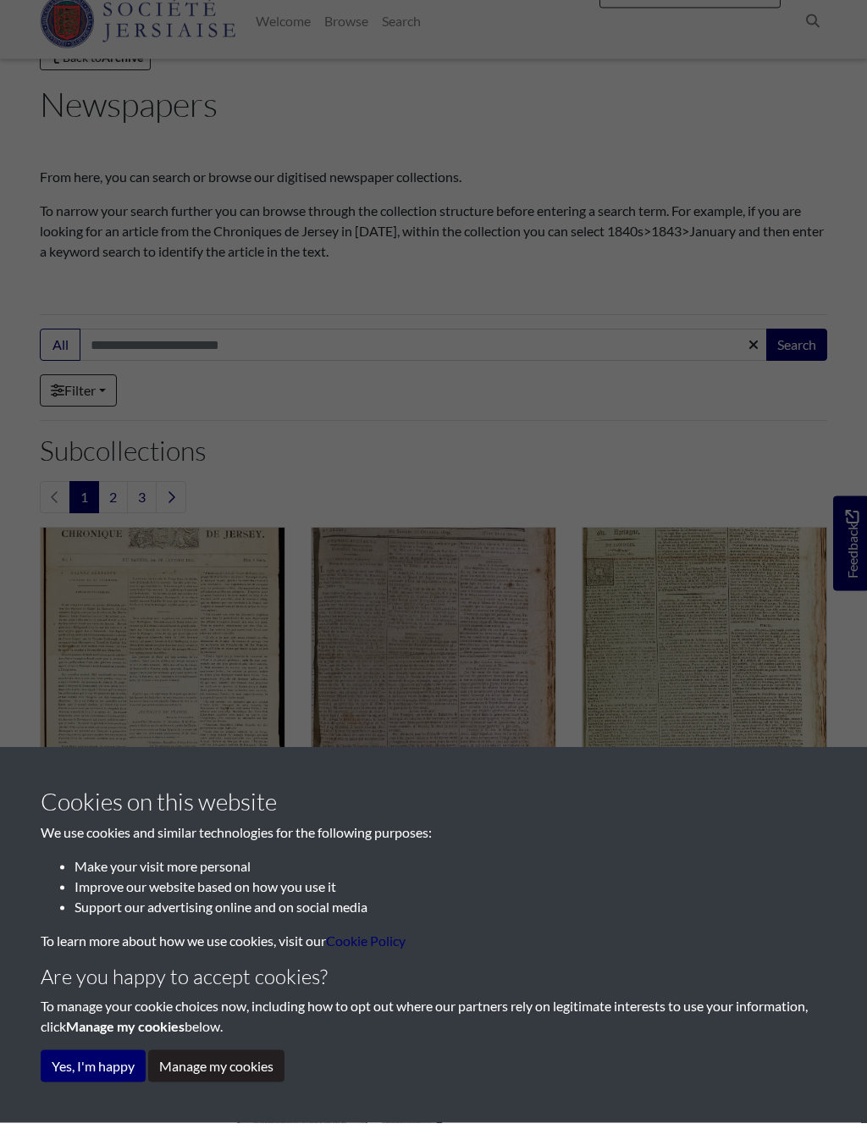
scroll to position [66, 0]
click at [84, 1077] on button "Yes, I'm happy" at bounding box center [93, 1083] width 105 height 32
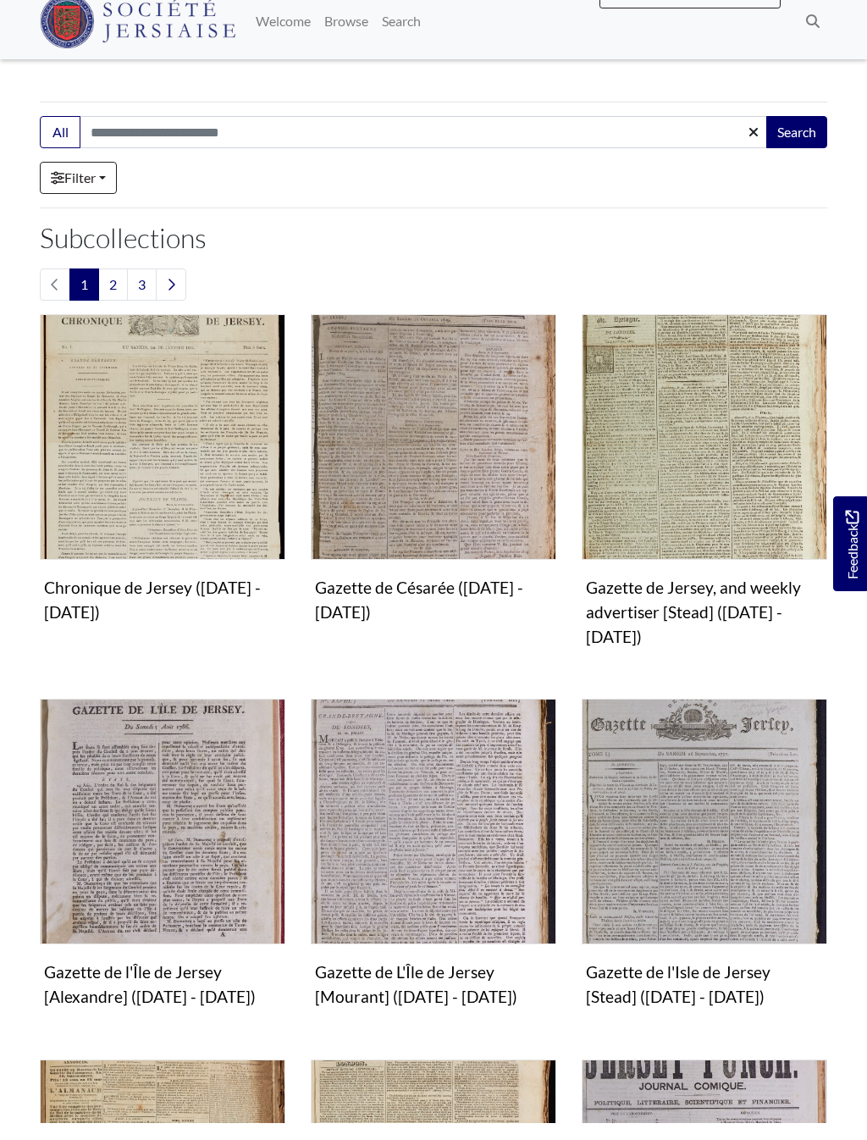
scroll to position [285, 0]
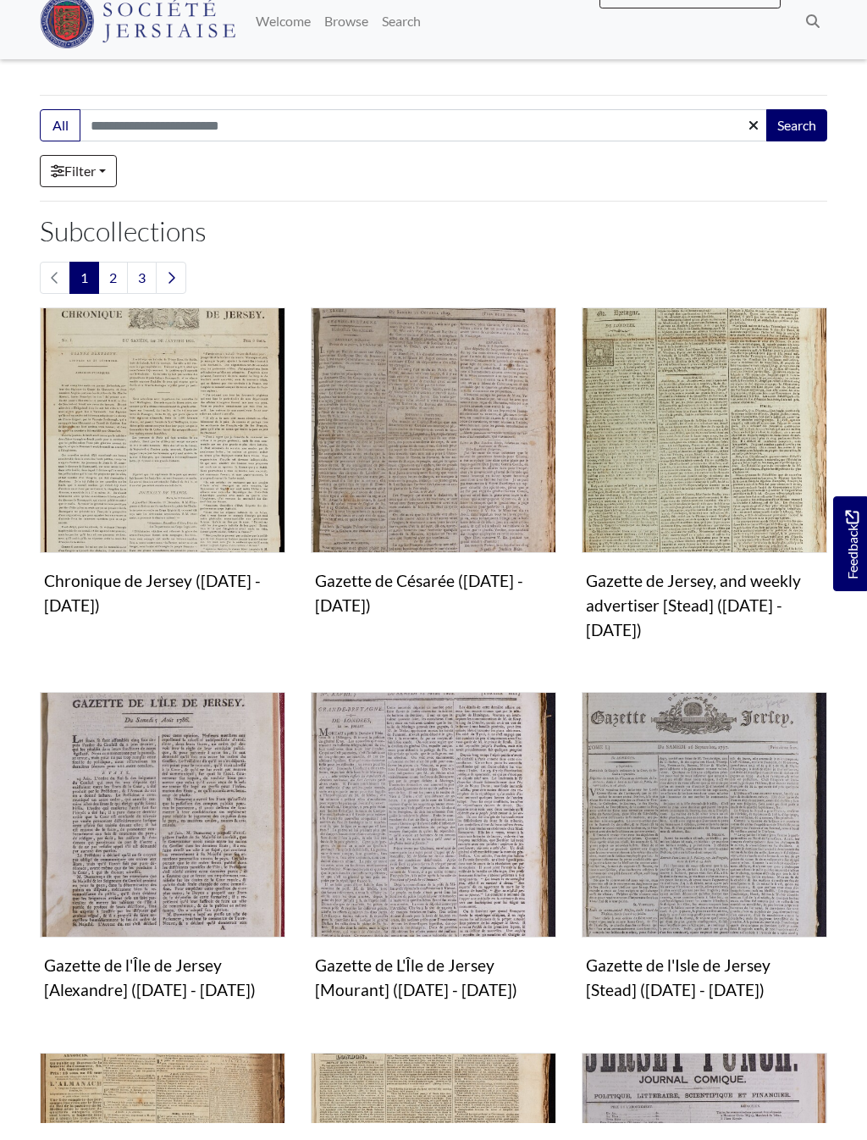
click at [176, 818] on img "Subcollection" at bounding box center [163, 832] width 246 height 246
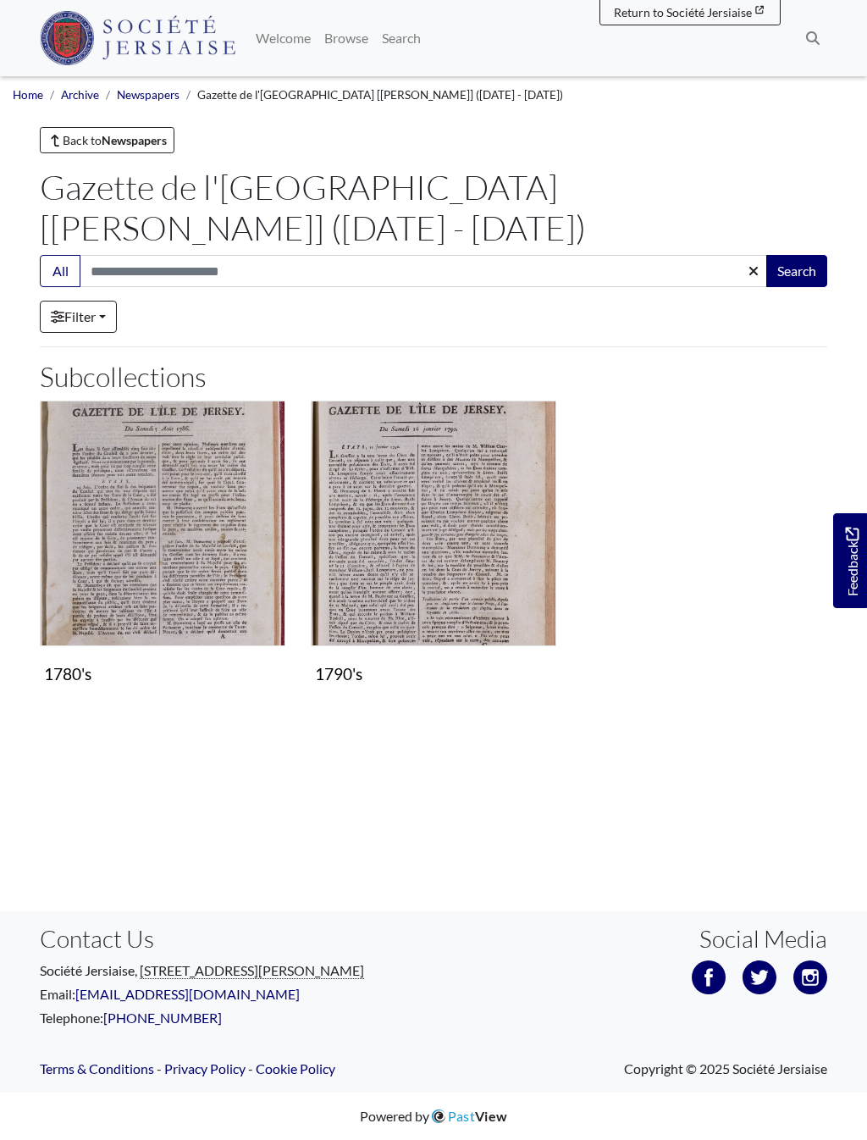
click at [449, 474] on img "Subcollection" at bounding box center [434, 524] width 246 height 246
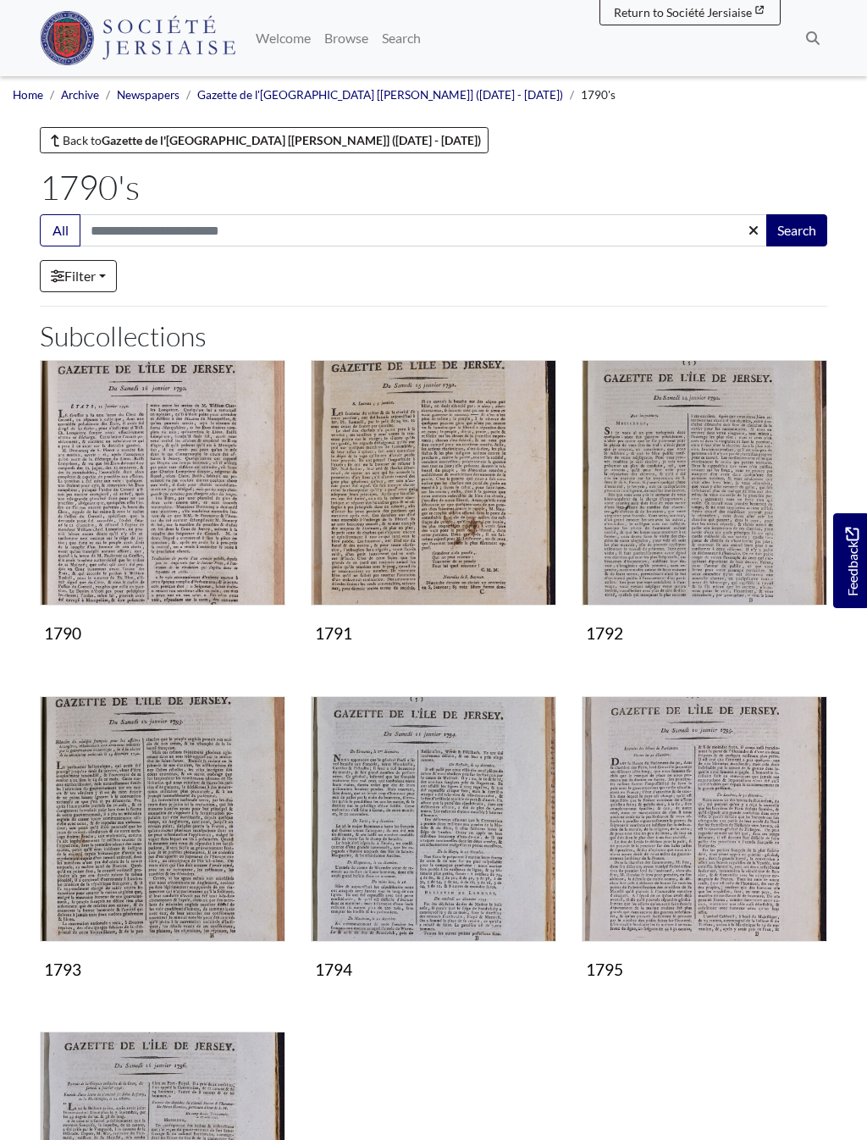
click at [167, 482] on img "Subcollection" at bounding box center [163, 483] width 246 height 246
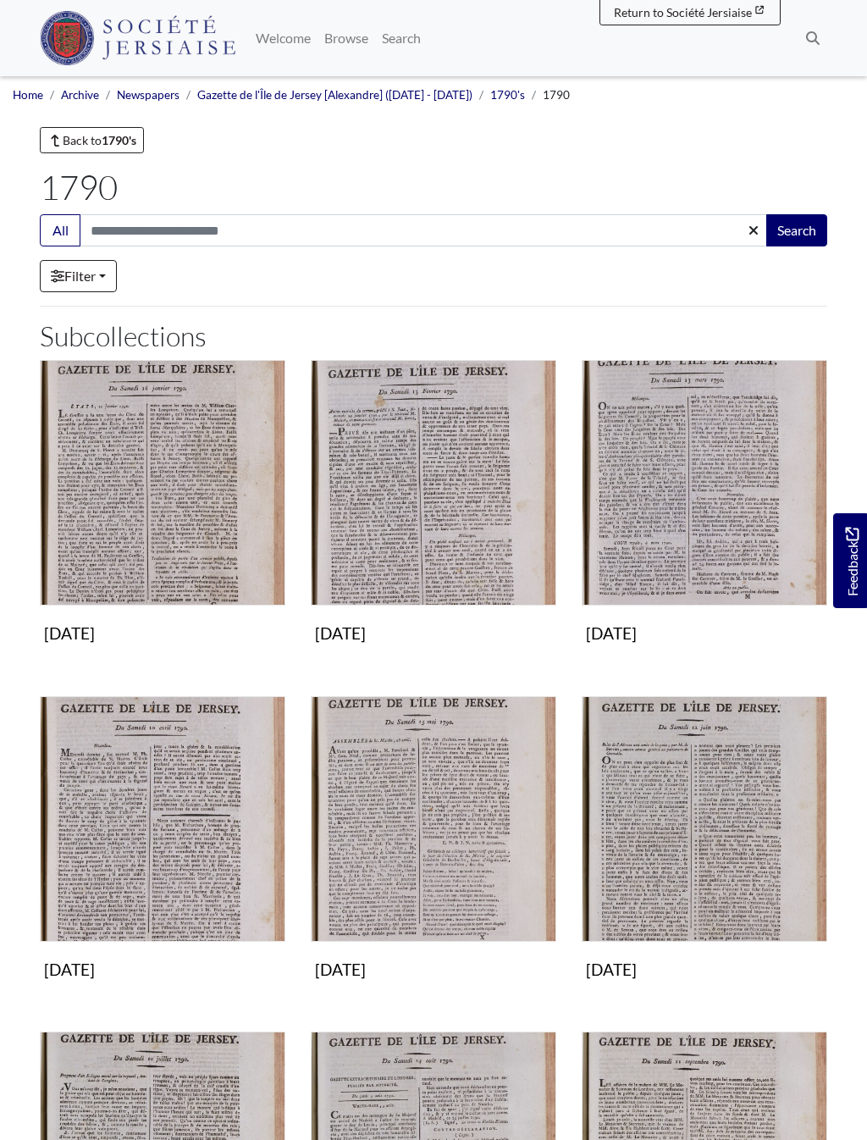
click at [163, 507] on img "Subcollection" at bounding box center [163, 483] width 246 height 246
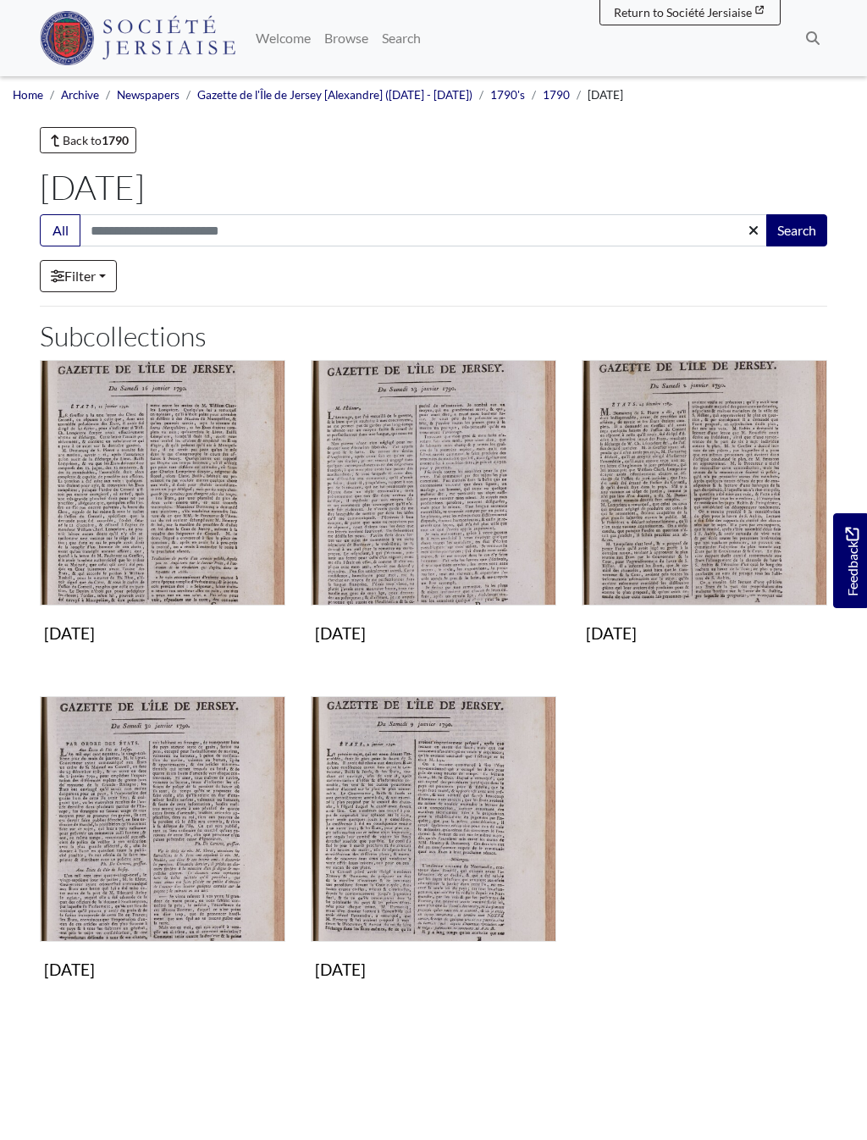
click at [159, 496] on img "Subcollection" at bounding box center [163, 483] width 246 height 246
